Goal: Task Accomplishment & Management: Manage account settings

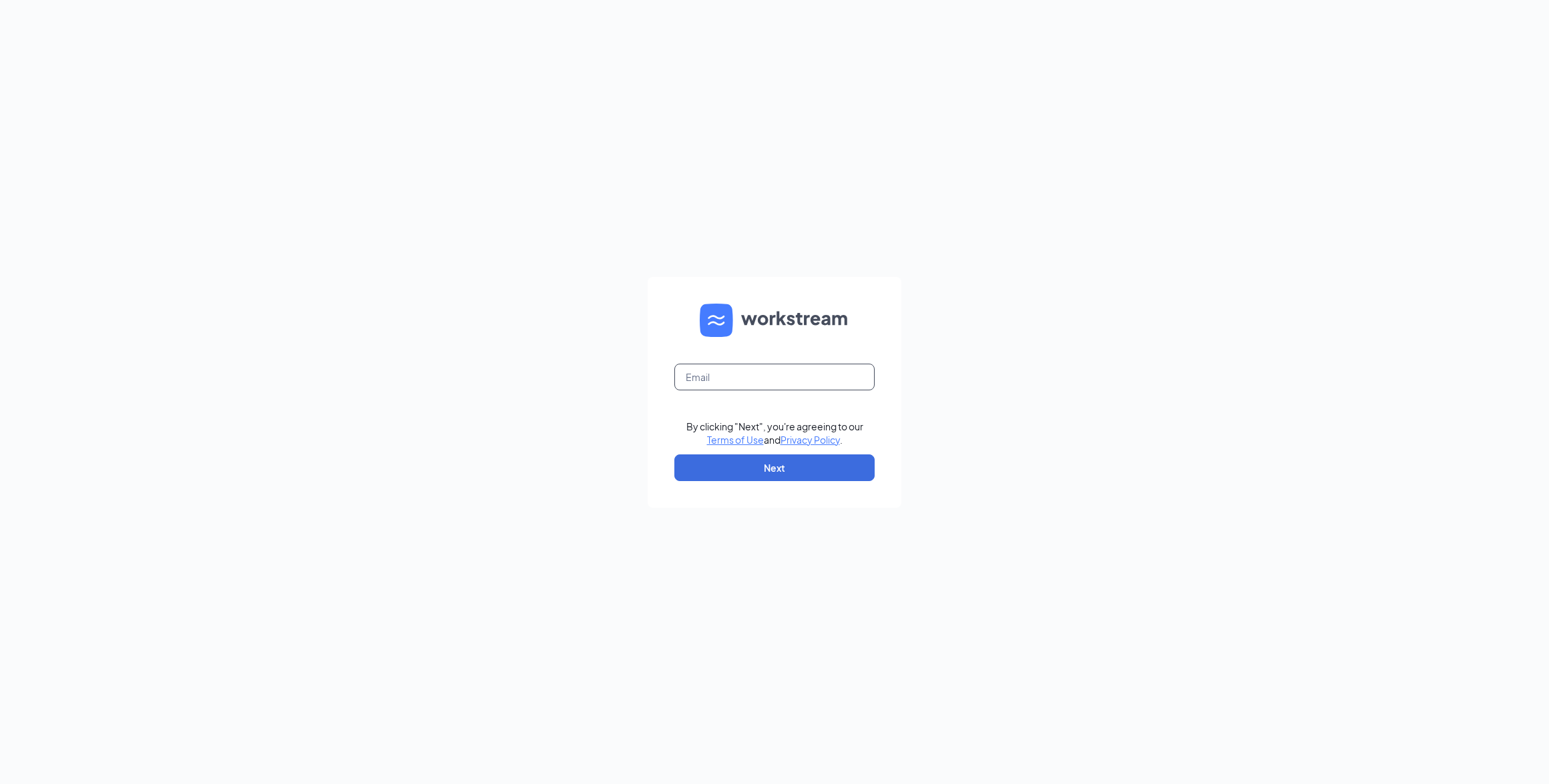
click at [741, 374] on input "text" at bounding box center [774, 377] width 200 height 26
type input "[EMAIL_ADDRESS][DOMAIN_NAME]"
click at [812, 475] on button "Next" at bounding box center [774, 467] width 200 height 26
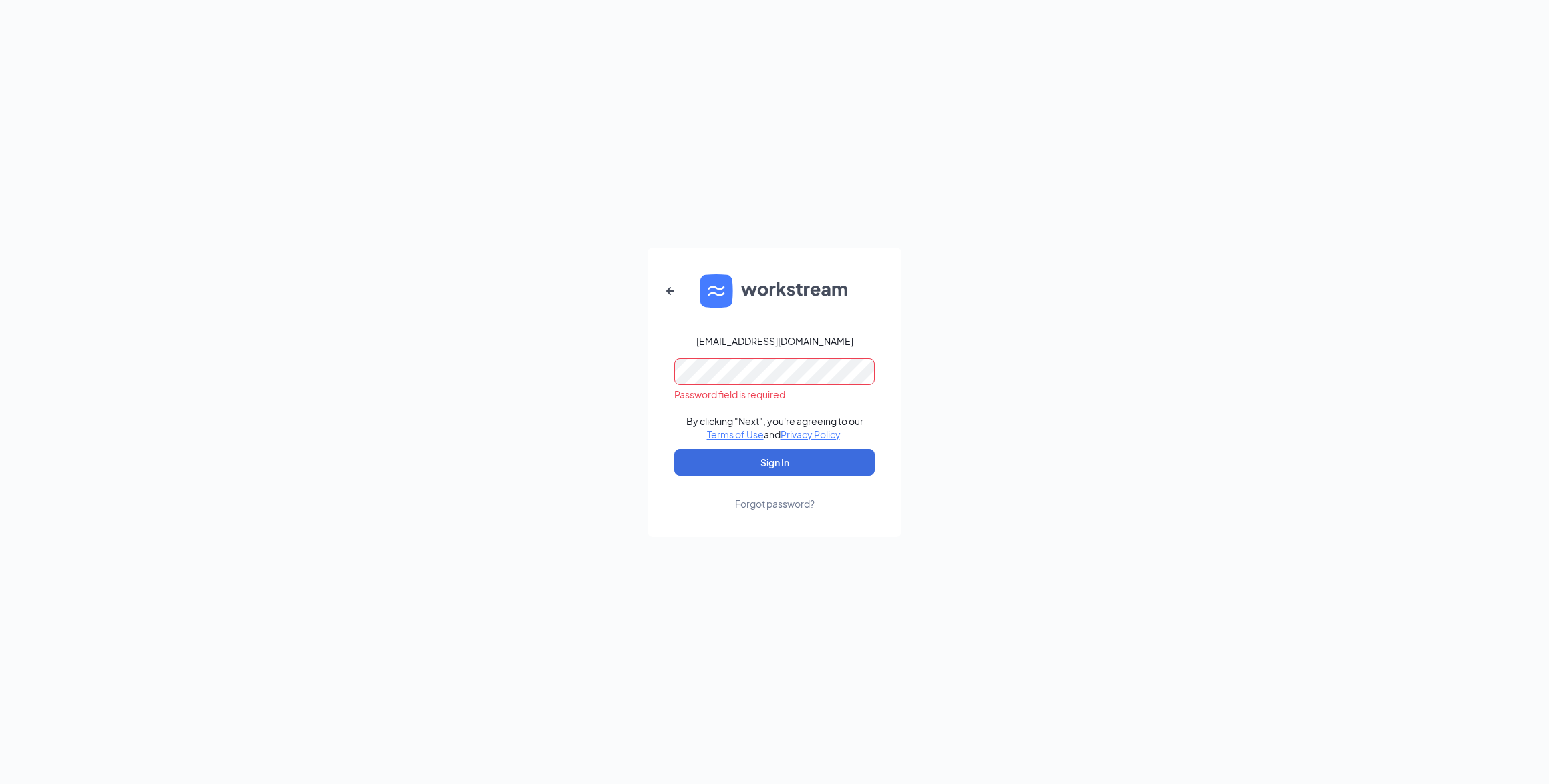
click at [823, 340] on form "[EMAIL_ADDRESS][DOMAIN_NAME] Password field is required By clicking "Next", you…" at bounding box center [774, 392] width 254 height 290
drag, startPoint x: 823, startPoint y: 340, endPoint x: 808, endPoint y: 336, distance: 15.5
copy div "[EMAIL_ADDRESS][DOMAIN_NAME]"
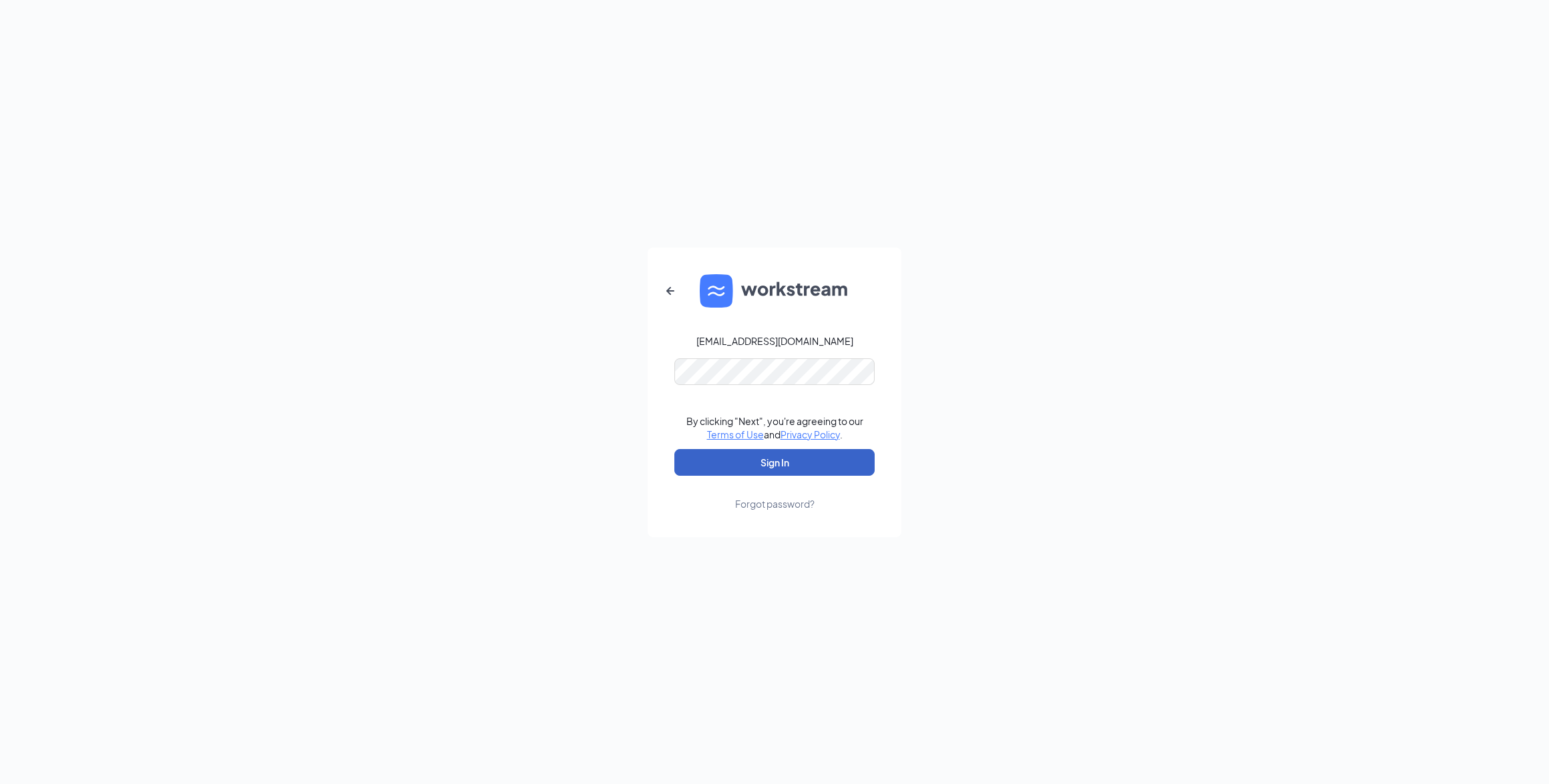
click at [754, 464] on button "Sign In" at bounding box center [774, 462] width 200 height 26
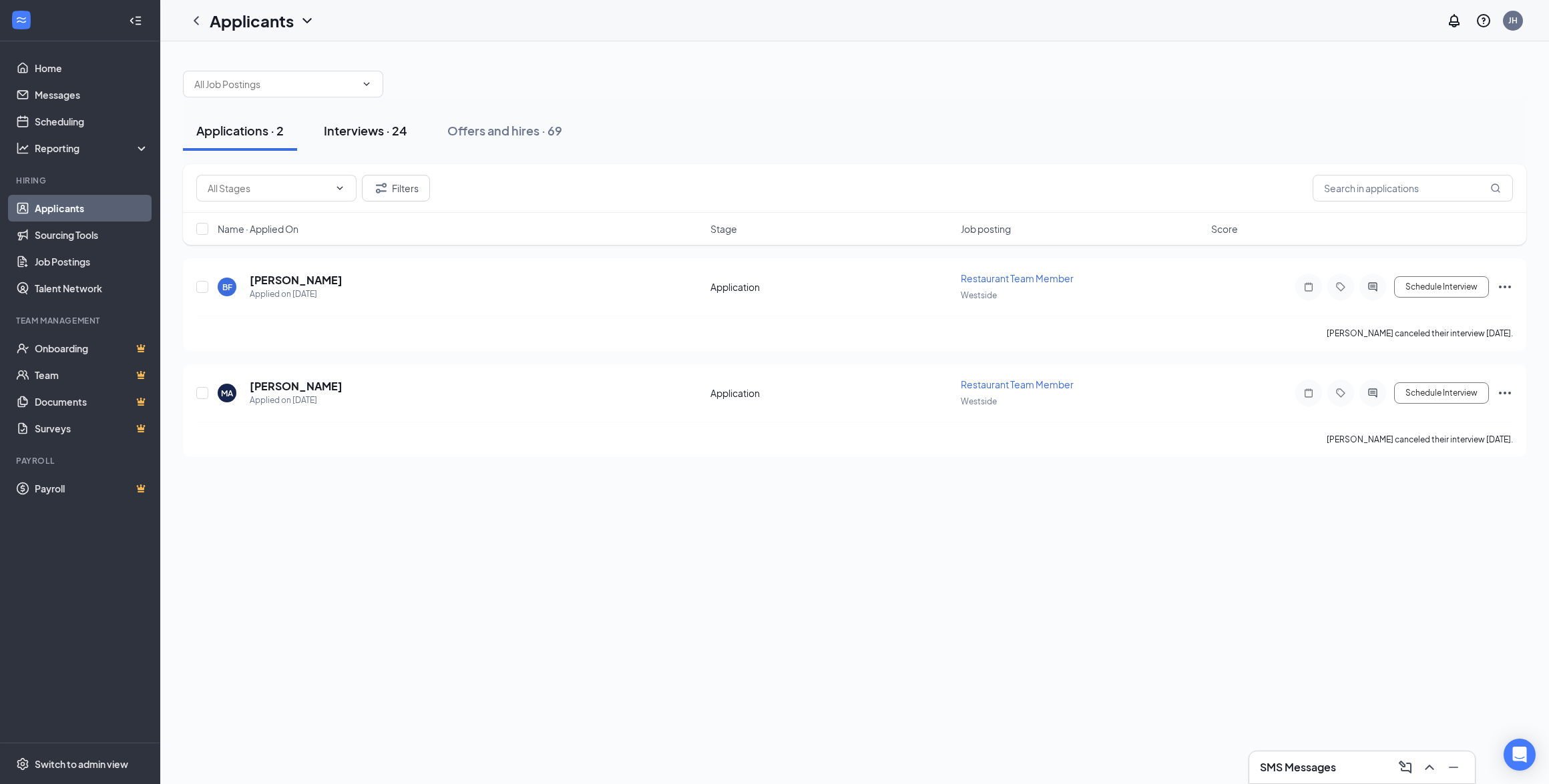
click at [356, 129] on div "Interviews · 24" at bounding box center [366, 130] width 84 height 16
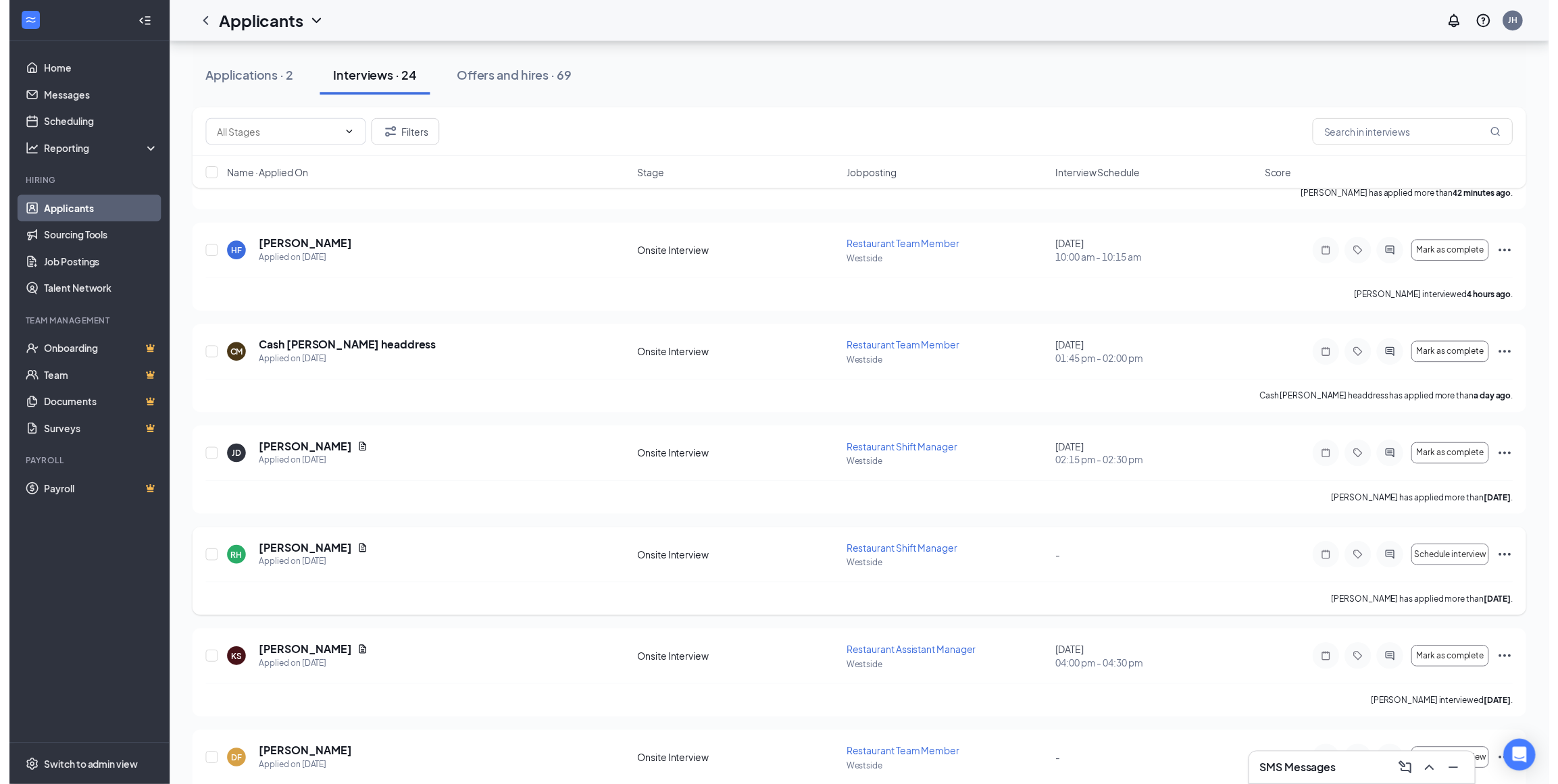
scroll to position [245, 0]
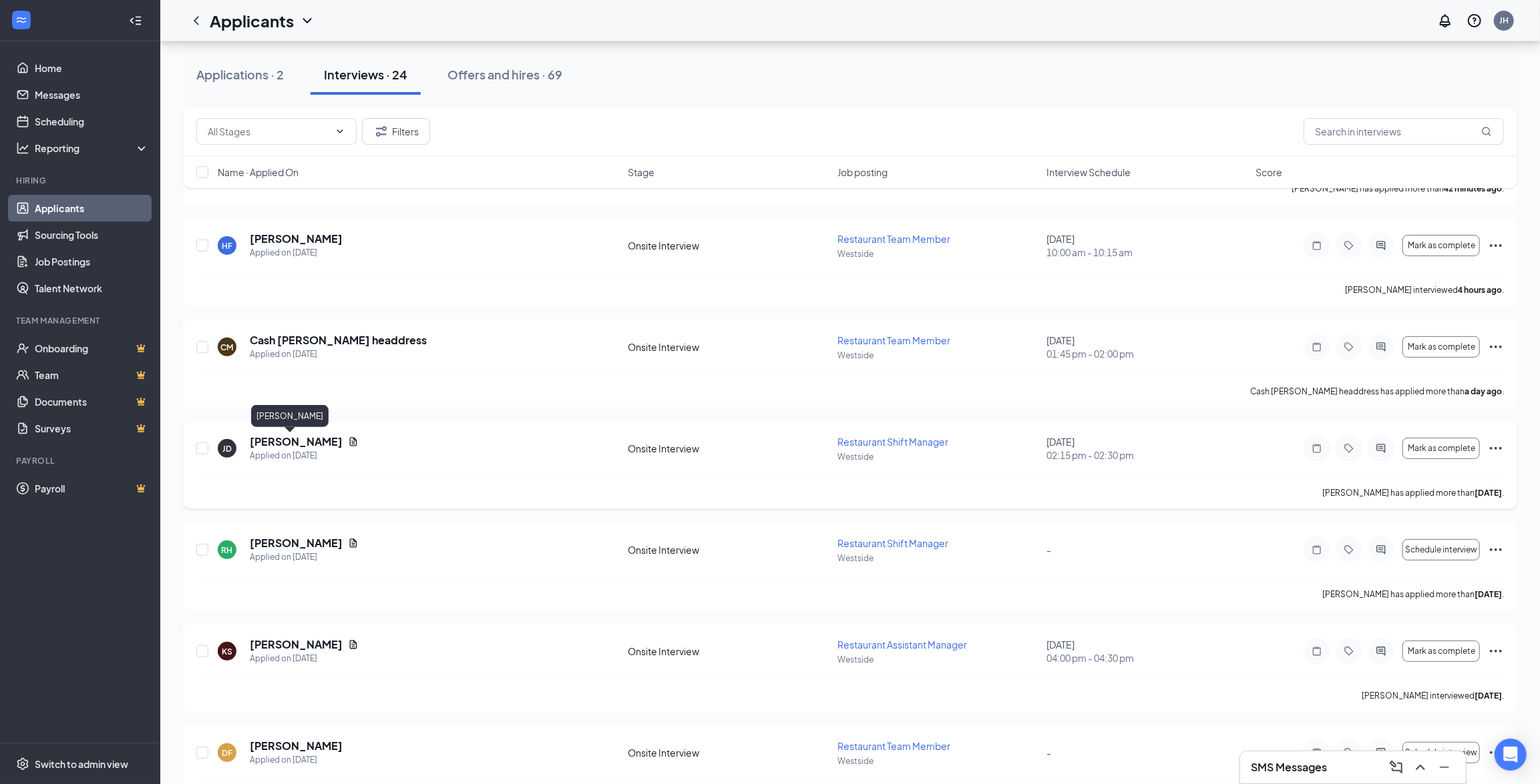
click at [260, 441] on h5 "John Derry" at bounding box center [296, 441] width 93 height 15
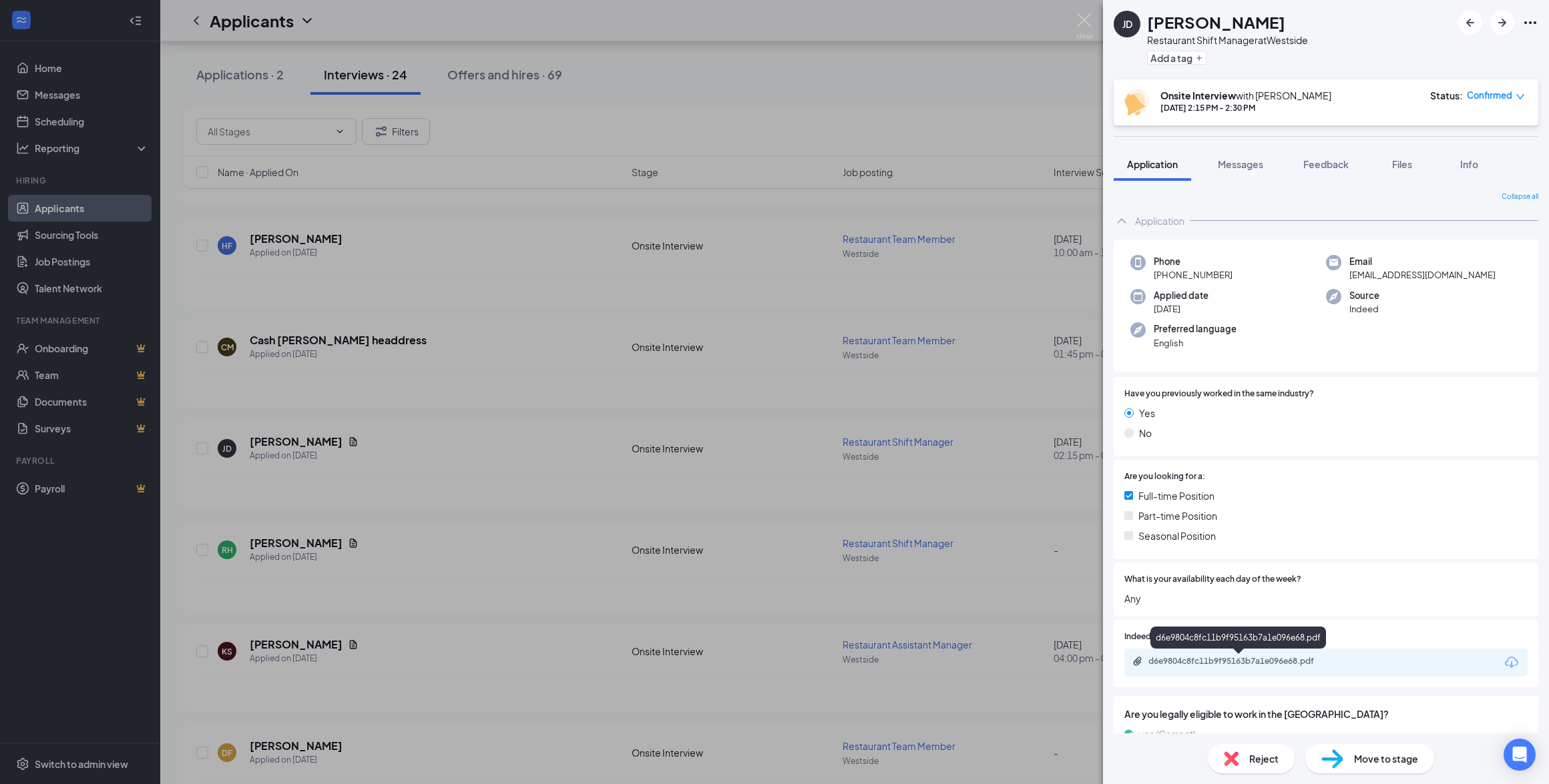
click at [1248, 662] on div "d6e9804c8fc11b9f95163b7a1e096e68.pdf" at bounding box center [1241, 661] width 187 height 11
click at [1082, 19] on img at bounding box center [1084, 26] width 16 height 26
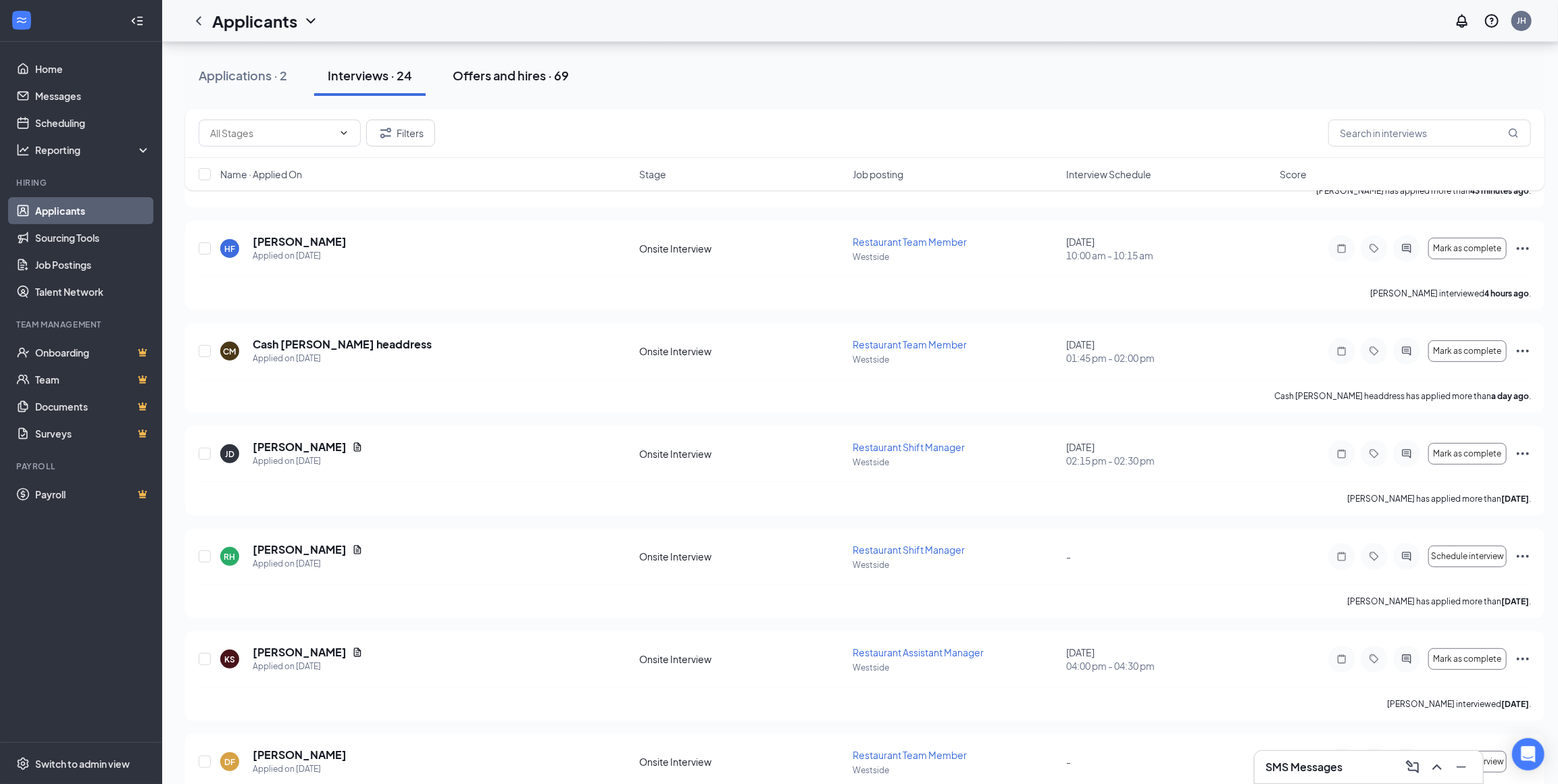
click at [536, 77] on div "Offers and hires · 69" at bounding box center [510, 75] width 116 height 17
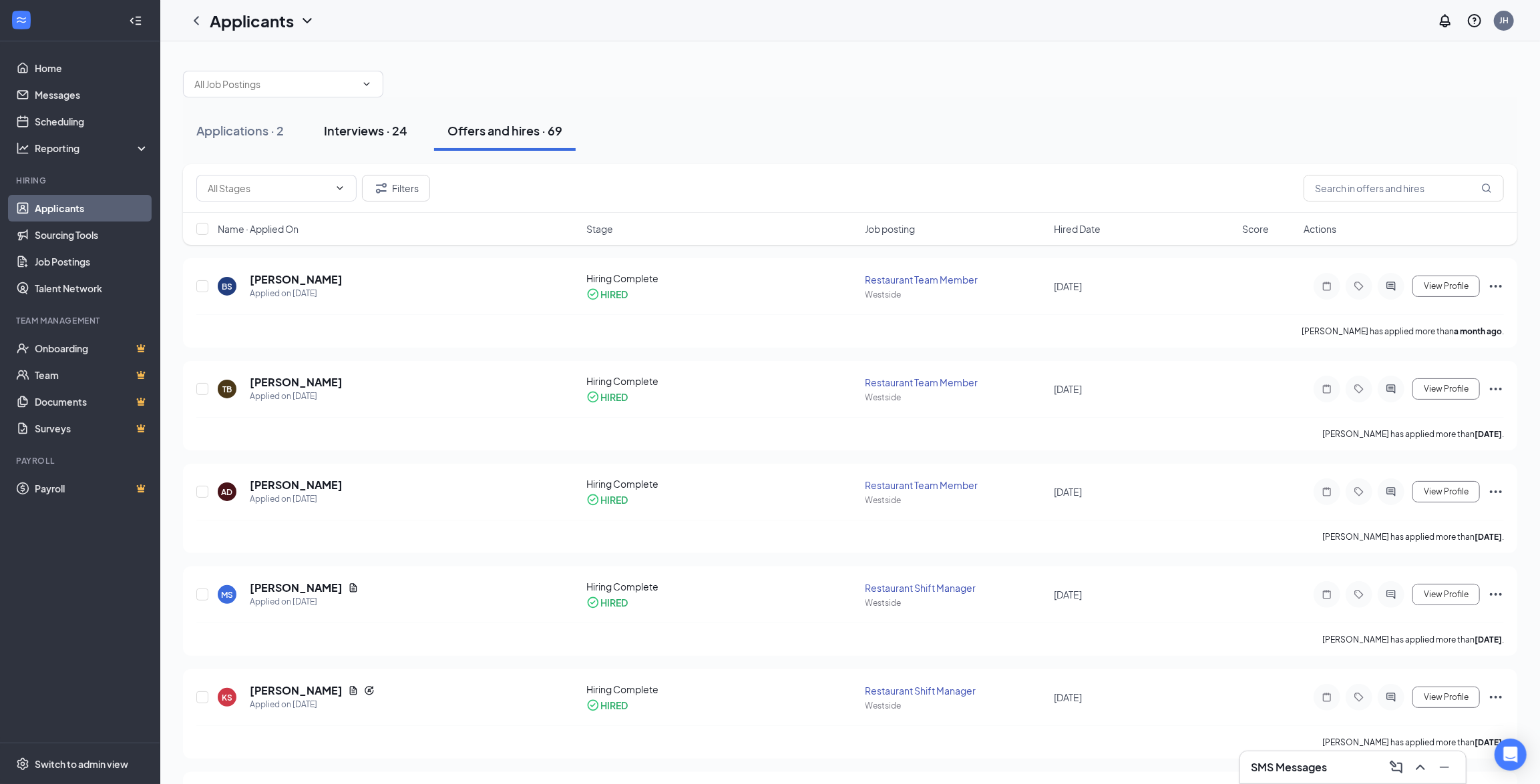
click at [363, 129] on div "Interviews · 24" at bounding box center [366, 130] width 84 height 16
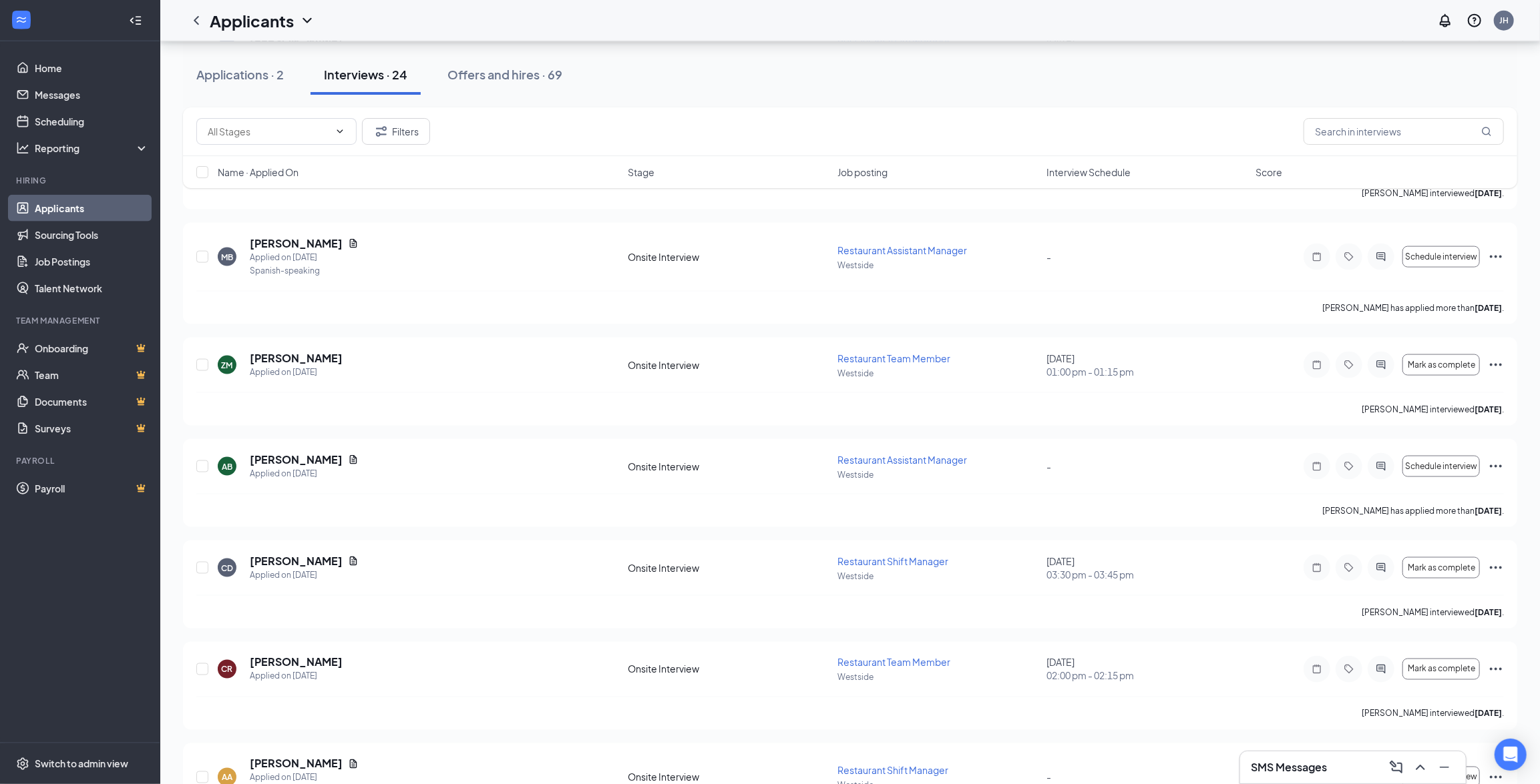
scroll to position [1456, 0]
